Goal: Information Seeking & Learning: Learn about a topic

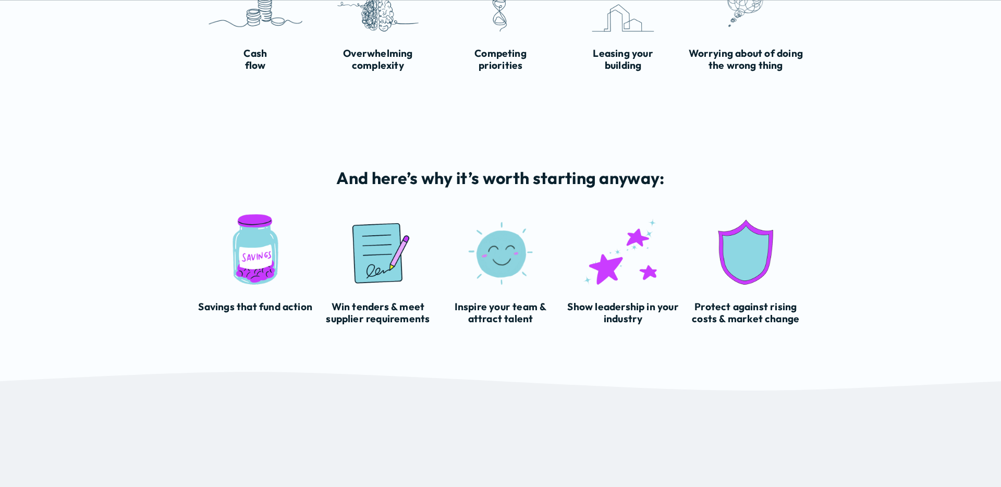
scroll to position [1126, 0]
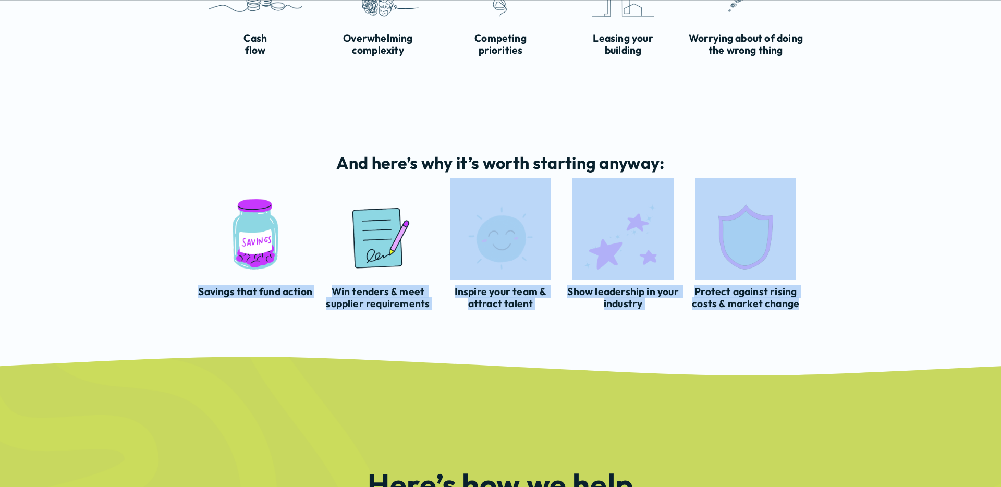
drag, startPoint x: 800, startPoint y: 305, endPoint x: 179, endPoint y: 286, distance: 621.5
click at [180, 286] on div "And here’s why it’s worth starting anyway: Savings that fund action" at bounding box center [500, 228] width 1001 height 187
copy div "Savings that fund action Win tenders & meet supplier requirements Inspire your …"
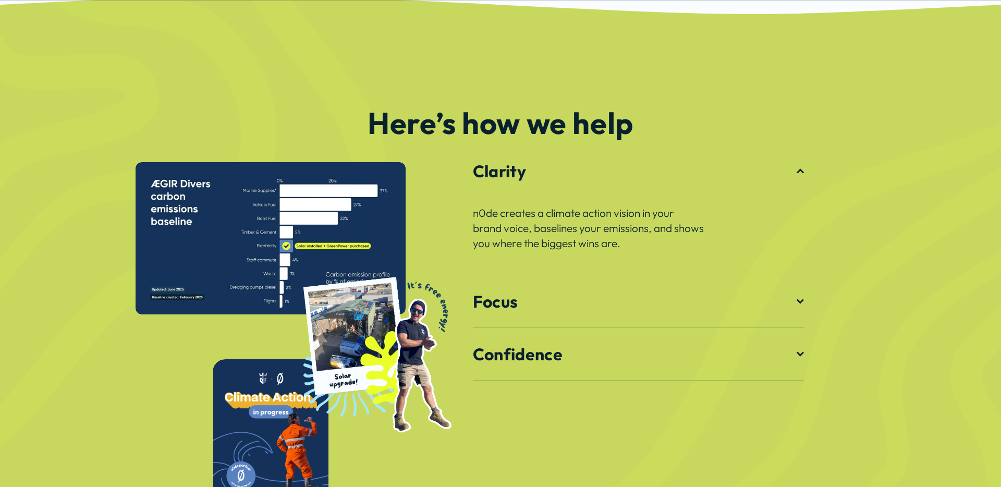
scroll to position [1487, 0]
drag, startPoint x: 655, startPoint y: 242, endPoint x: 475, endPoint y: 168, distance: 194.6
click at [475, 168] on li "Clarity n0de creates a climate action vision in your brand voice, baselines you…" at bounding box center [638, 209] width 331 height 130
copy li "Clarity n0de creates a climate action vision in your brand voice, baselines you…"
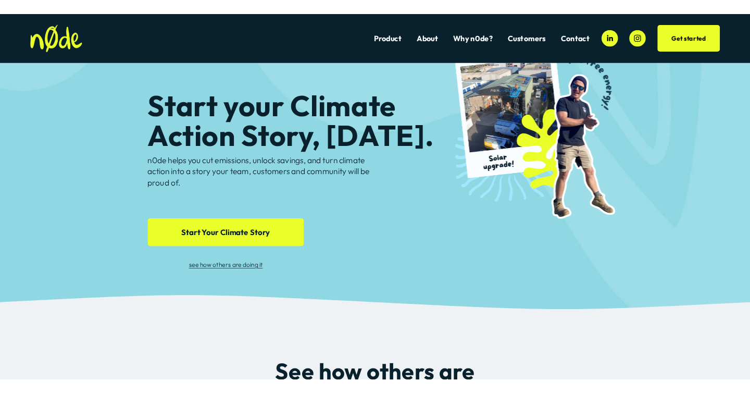
scroll to position [0, 0]
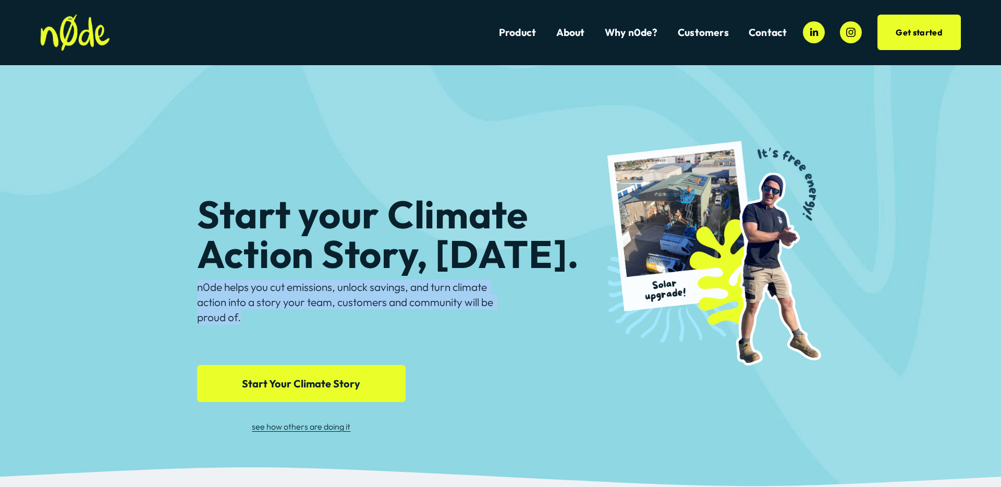
drag, startPoint x: 184, startPoint y: 282, endPoint x: 262, endPoint y: 318, distance: 85.6
click at [262, 318] on div "Start your Climate Action Story, [DATE]. n0de helps you cut emissions, unlock s…" at bounding box center [500, 265] width 1001 height 401
copy p "n0de helps you cut emissions, unlock savings, and turn climate action into a st…"
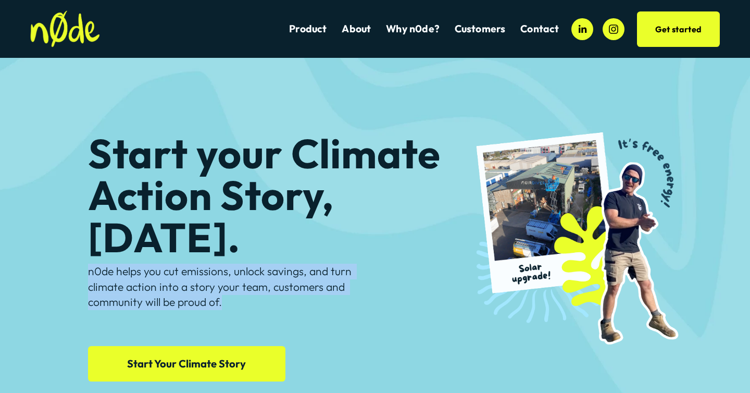
click at [0, 0] on span "Dillicious" at bounding box center [0, 0] width 0 height 0
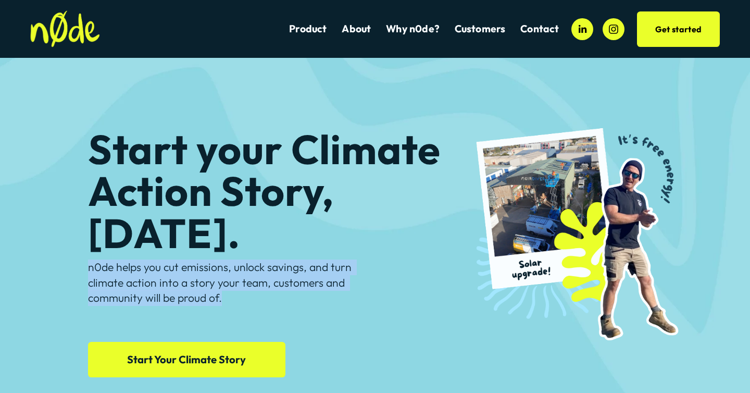
scroll to position [5, 0]
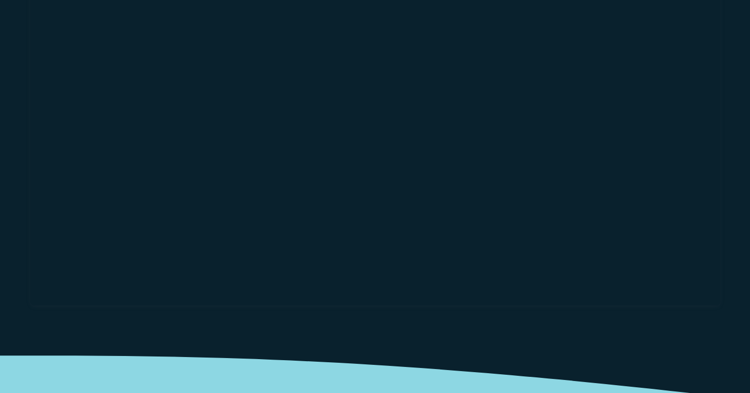
scroll to position [1819, 0]
